Goal: Check status: Check status

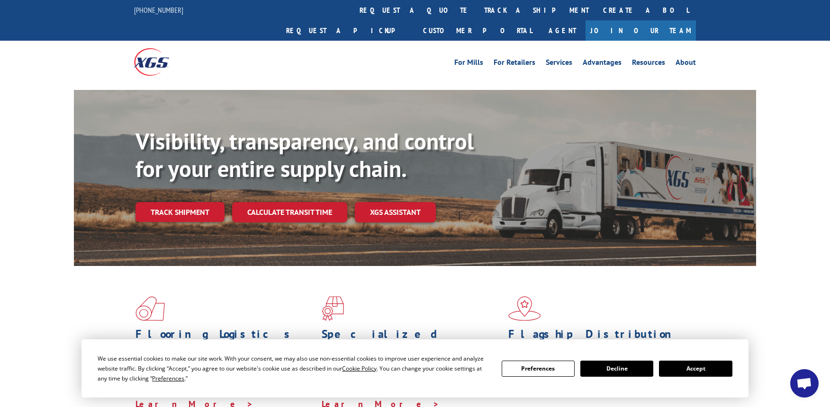
click at [677, 375] on button "Accept" at bounding box center [695, 369] width 73 height 16
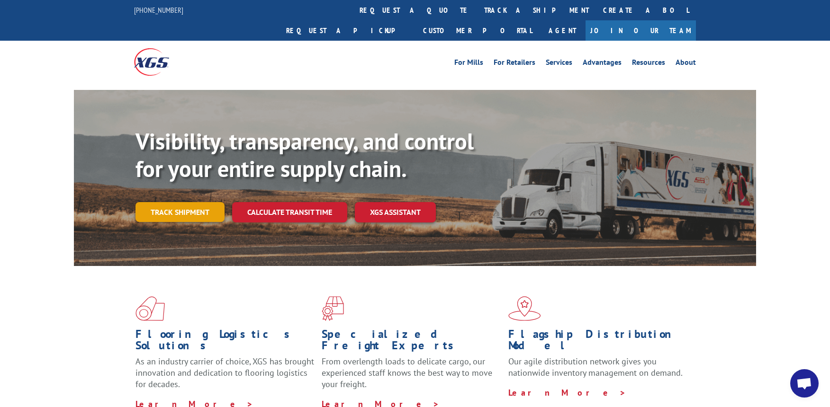
click at [158, 202] on link "Track shipment" at bounding box center [179, 212] width 89 height 20
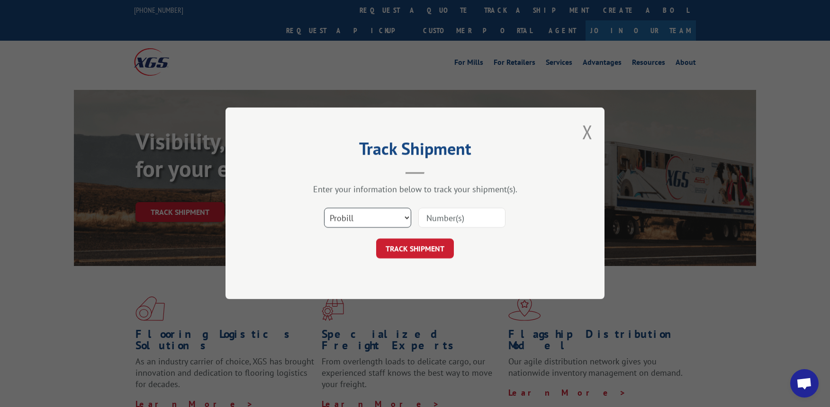
click at [342, 215] on select "Select category... Probill BOL PO" at bounding box center [367, 218] width 87 height 20
select select "bol"
click at [324, 208] on select "Select category... Probill BOL PO" at bounding box center [367, 218] width 87 height 20
click at [476, 218] on input at bounding box center [461, 218] width 87 height 20
type input "6"
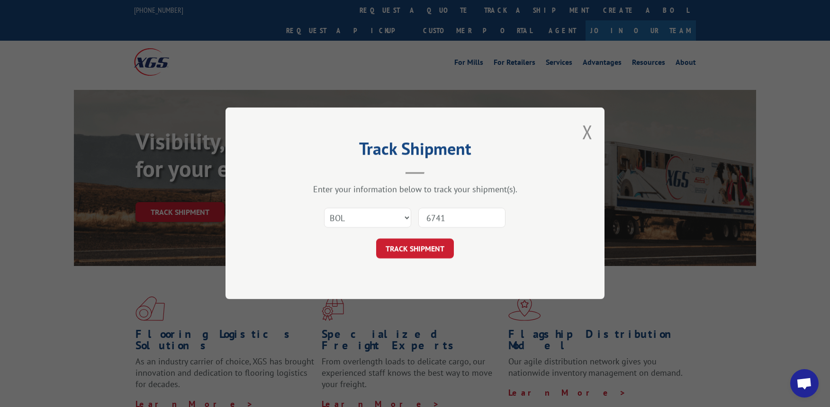
type input "67418"
click button "TRACK SHIPMENT" at bounding box center [415, 249] width 78 height 20
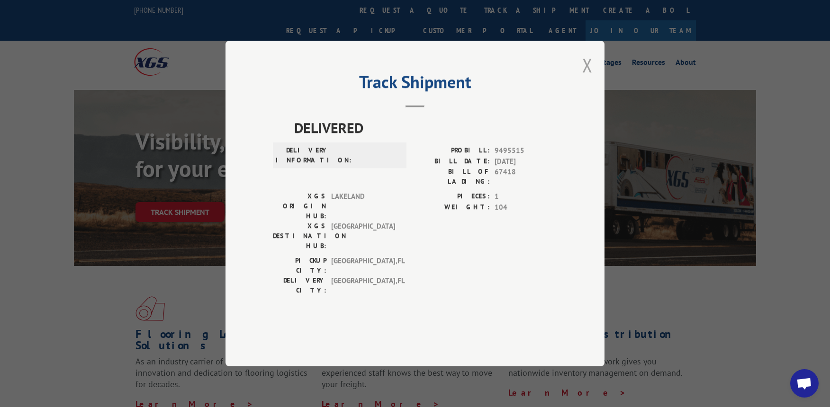
click at [582, 78] on button "Close modal" at bounding box center [587, 65] width 10 height 25
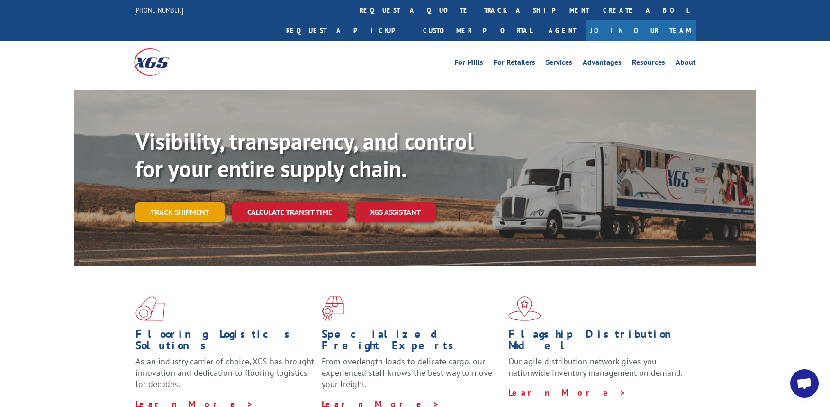
click at [199, 202] on link "Track shipment" at bounding box center [179, 212] width 89 height 20
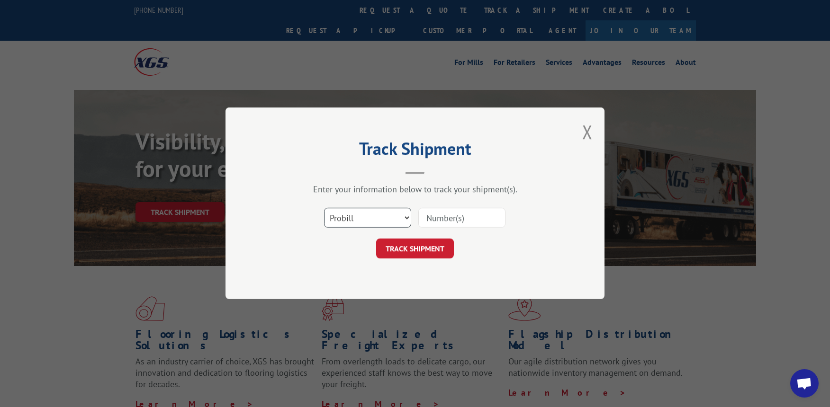
click at [377, 224] on select "Select category... Probill BOL PO" at bounding box center [367, 218] width 87 height 20
select select "bol"
click at [324, 208] on select "Select category... Probill BOL PO" at bounding box center [367, 218] width 87 height 20
click at [450, 224] on input at bounding box center [461, 218] width 87 height 20
drag, startPoint x: 480, startPoint y: 221, endPoint x: 241, endPoint y: 184, distance: 242.0
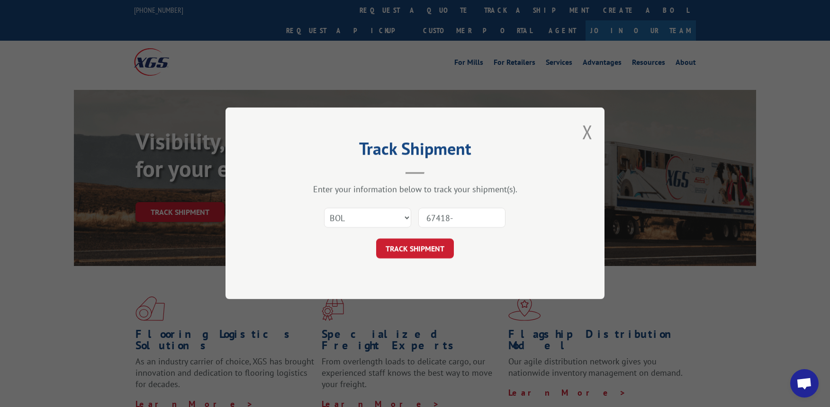
click at [238, 185] on div "Track Shipment Enter your information below to track your shipment(s). Select c…" at bounding box center [414, 203] width 379 height 192
type input "743549"
click at [415, 252] on button "TRACK SHIPMENT" at bounding box center [415, 249] width 78 height 20
